Goal: Task Accomplishment & Management: Manage account settings

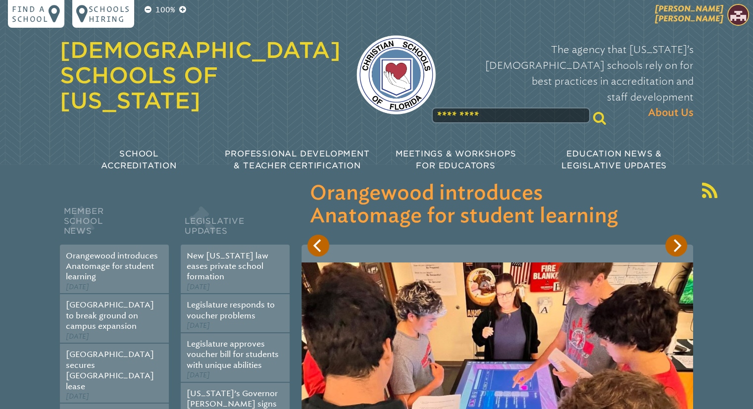
click at [710, 14] on span "[PERSON_NAME] [PERSON_NAME]" at bounding box center [689, 13] width 68 height 19
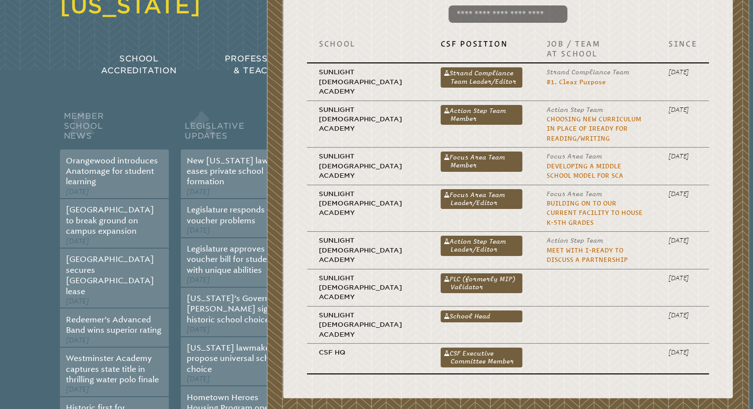
scroll to position [99, 0]
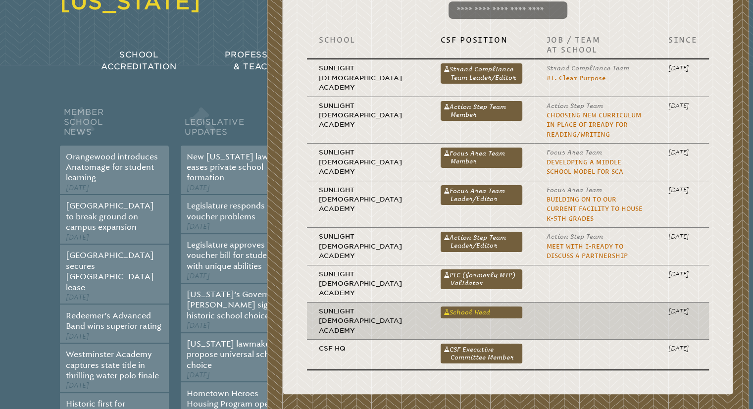
click at [445, 306] on link "School Head" at bounding box center [481, 312] width 82 height 12
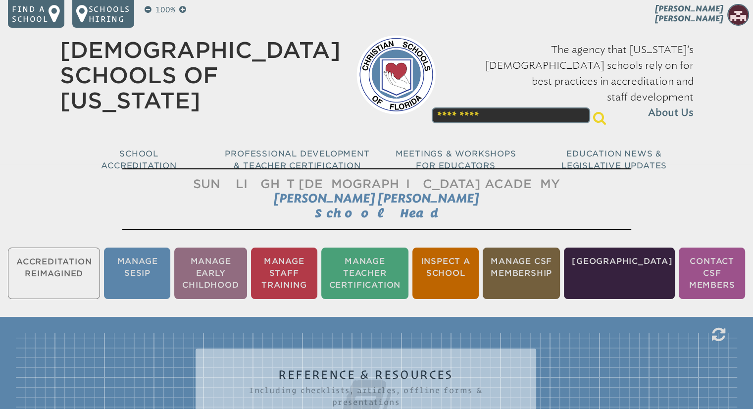
click at [305, 269] on li "Manage Staff Training" at bounding box center [284, 272] width 66 height 51
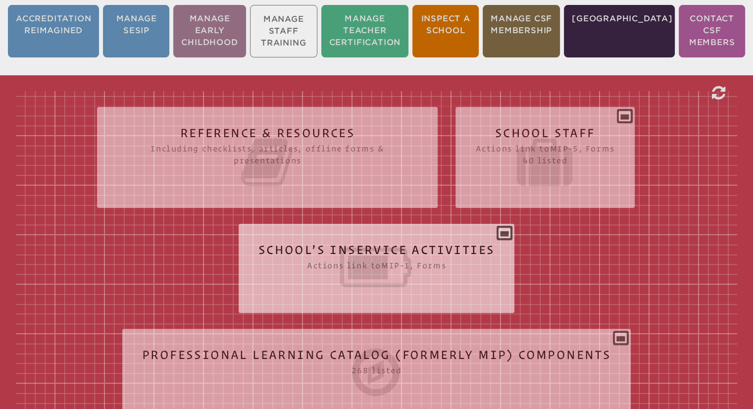
scroll to position [461, 0]
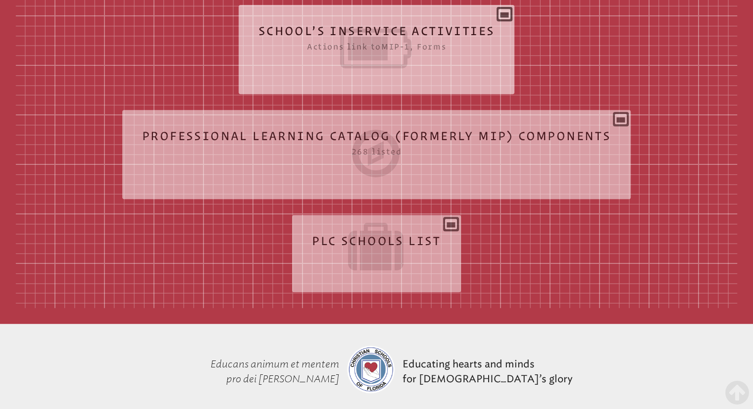
click at [371, 39] on icon at bounding box center [376, 48] width 237 height 55
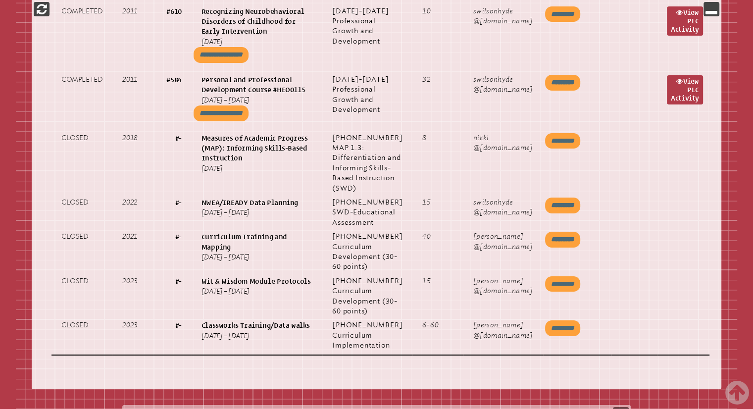
scroll to position [7532, 0]
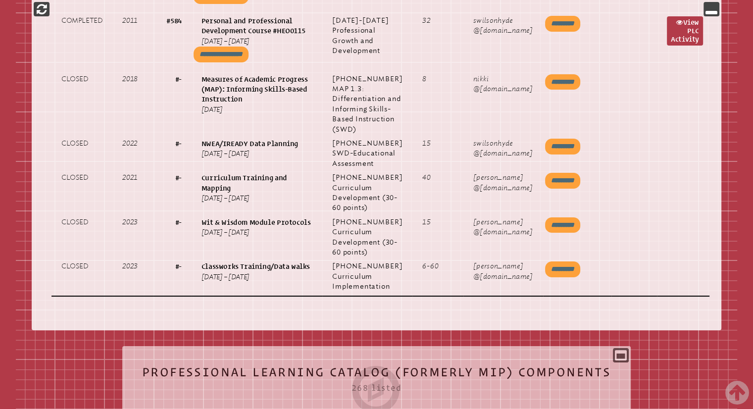
click at [341, 362] on icon at bounding box center [376, 389] width 469 height 55
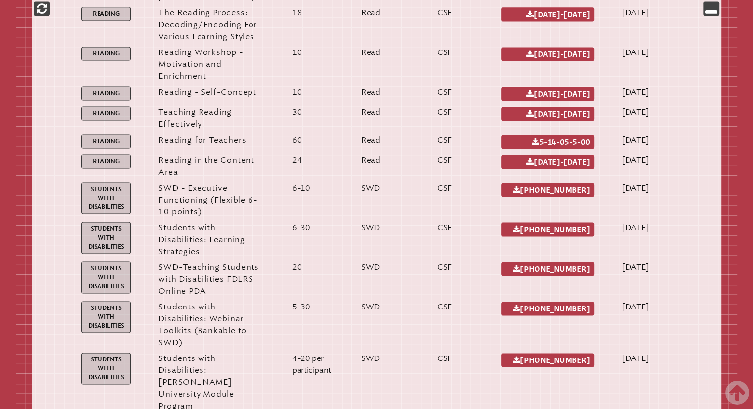
scroll to position [8078, 0]
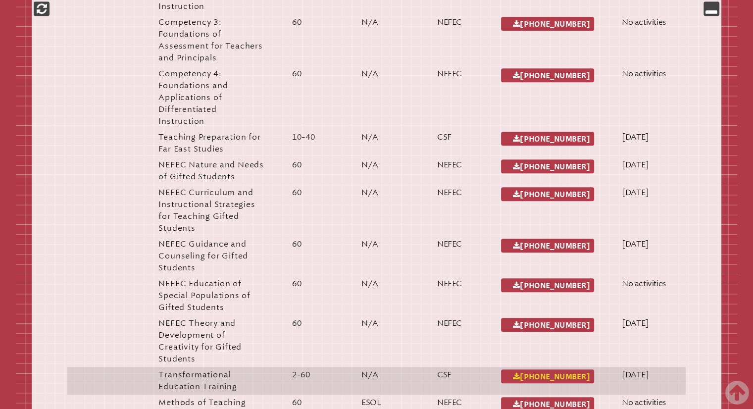
click at [574, 369] on link "1 503 001 [PHONE_NUMBER]" at bounding box center [547, 376] width 93 height 14
